Goal: Browse casually: Explore the website without a specific task or goal

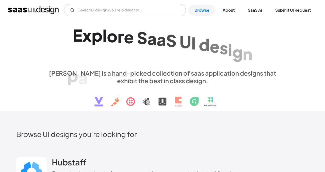
scroll to position [136, 0]
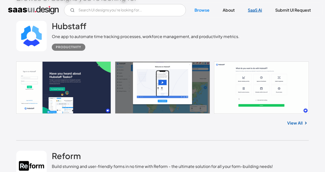
click at [255, 11] on link "SaaS Ai" at bounding box center [254, 10] width 26 height 11
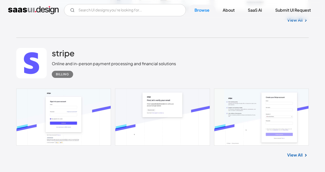
scroll to position [377, 0]
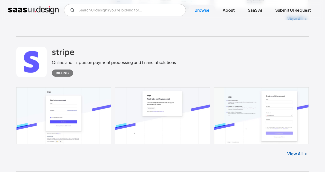
click at [79, 75] on div "Billing" at bounding box center [114, 70] width 124 height 11
click at [94, 111] on link at bounding box center [162, 115] width 292 height 57
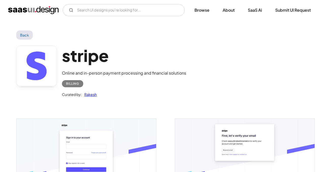
drag, startPoint x: 8, startPoint y: 5, endPoint x: 26, endPoint y: 13, distance: 19.7
click at [26, 13] on div "V7 Labs Gen AI Application Design Best-in-class data labeling tool. GenAI Close…" at bounding box center [162, 10] width 325 height 12
click at [26, 13] on img "home" at bounding box center [33, 10] width 50 height 8
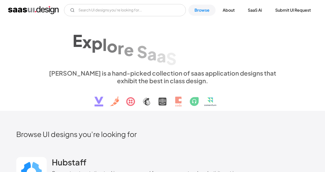
click at [27, 10] on img "home" at bounding box center [33, 10] width 50 height 8
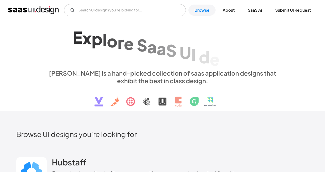
scroll to position [4, 0]
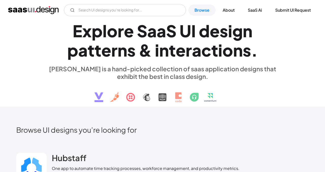
drag, startPoint x: 60, startPoint y: 12, endPoint x: 11, endPoint y: 13, distance: 49.5
click at [11, 13] on div "V7 Labs Gen AI Application Design Best-in-class data labeling tool. GenAI Close…" at bounding box center [162, 10] width 308 height 12
